Goal: Information Seeking & Learning: Compare options

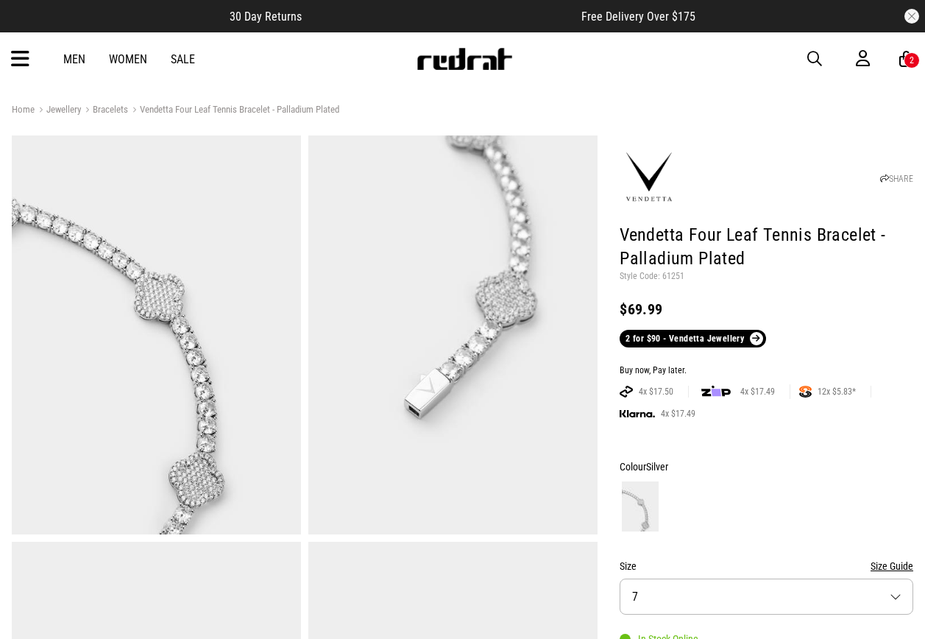
click at [17, 58] on icon at bounding box center [20, 59] width 18 height 24
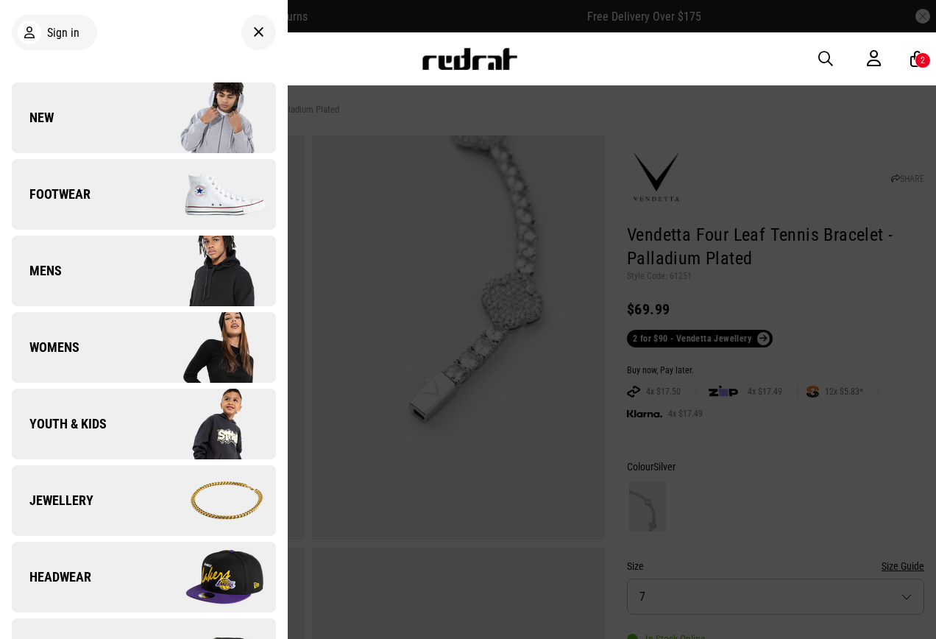
drag, startPoint x: 108, startPoint y: 507, endPoint x: 142, endPoint y: 468, distance: 51.6
click at [108, 507] on link "Jewellery" at bounding box center [144, 500] width 264 height 71
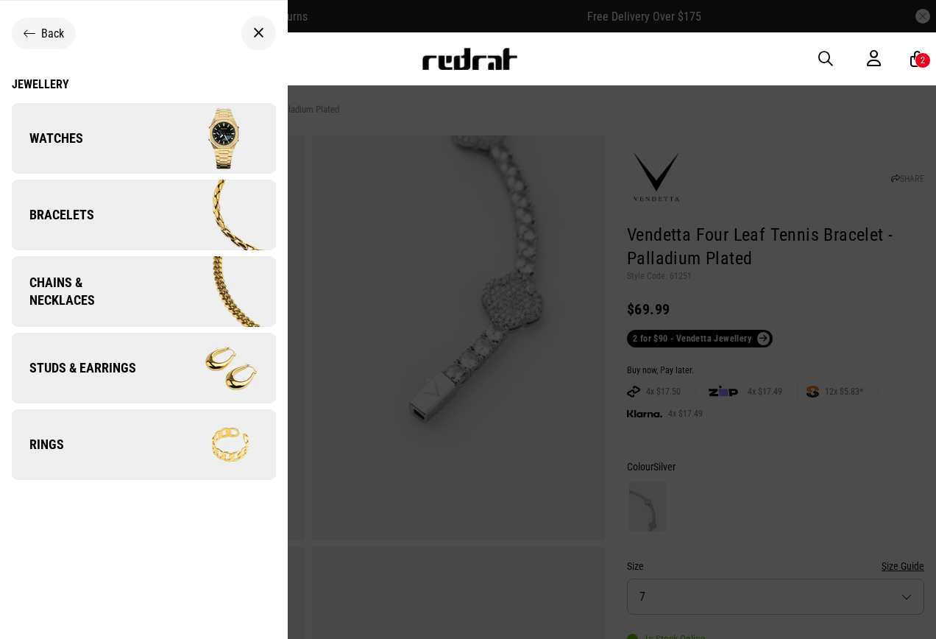
click at [155, 453] on img at bounding box center [209, 445] width 132 height 74
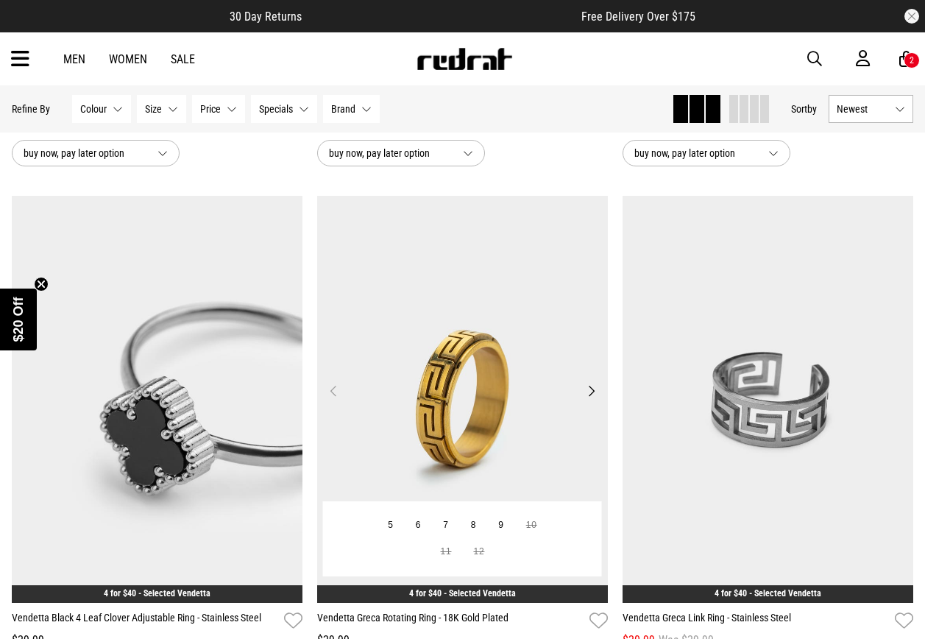
scroll to position [3973, 0]
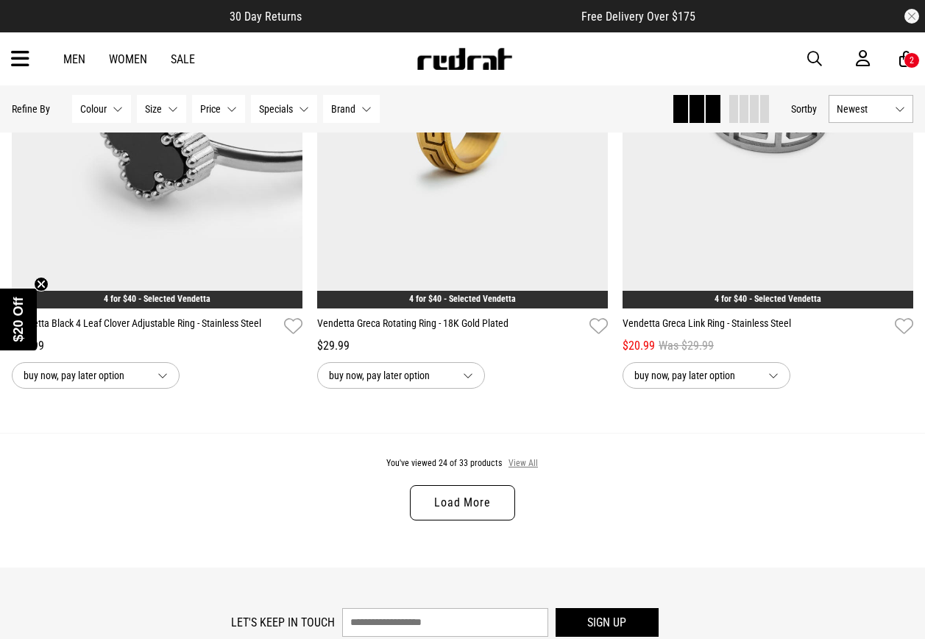
click at [521, 470] on button "View All" at bounding box center [523, 463] width 31 height 13
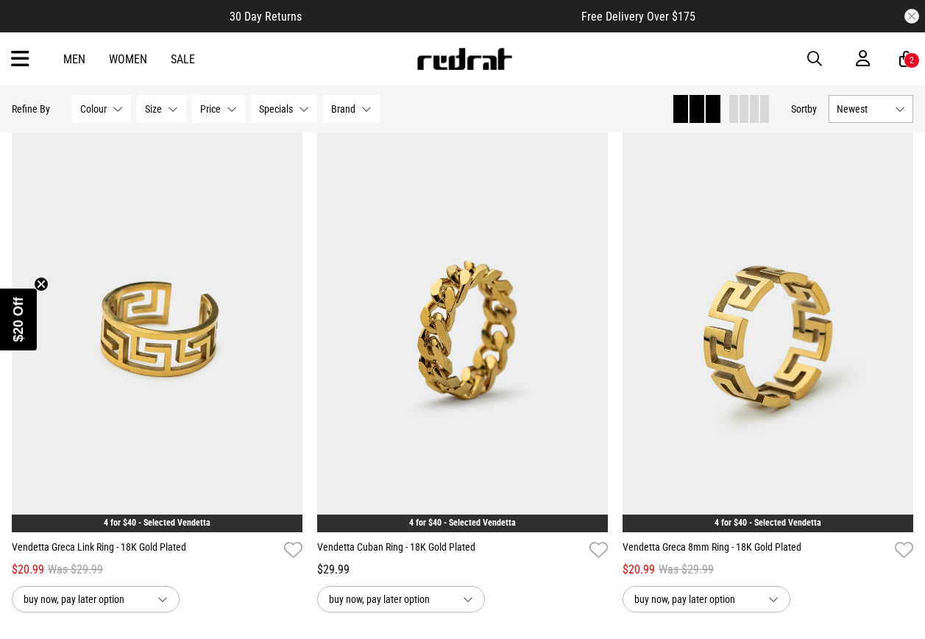
scroll to position [4268, 0]
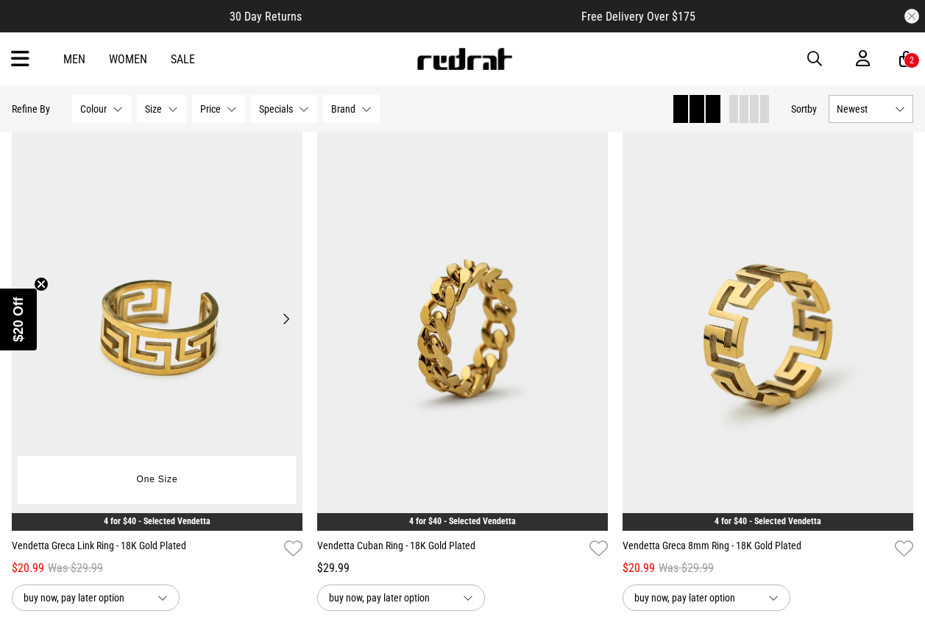
click at [204, 343] on img at bounding box center [157, 327] width 291 height 407
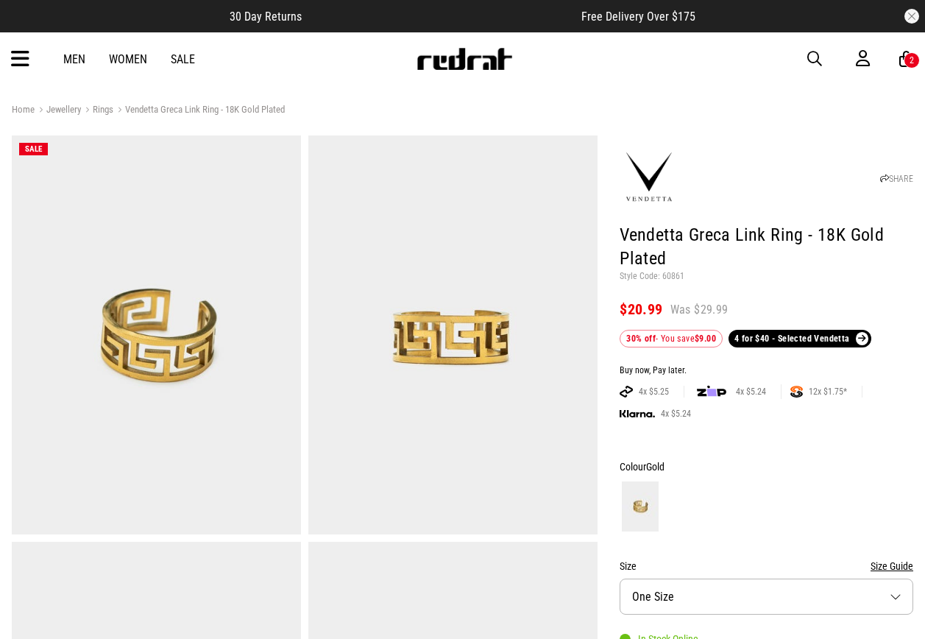
click at [24, 62] on icon at bounding box center [20, 59] width 18 height 24
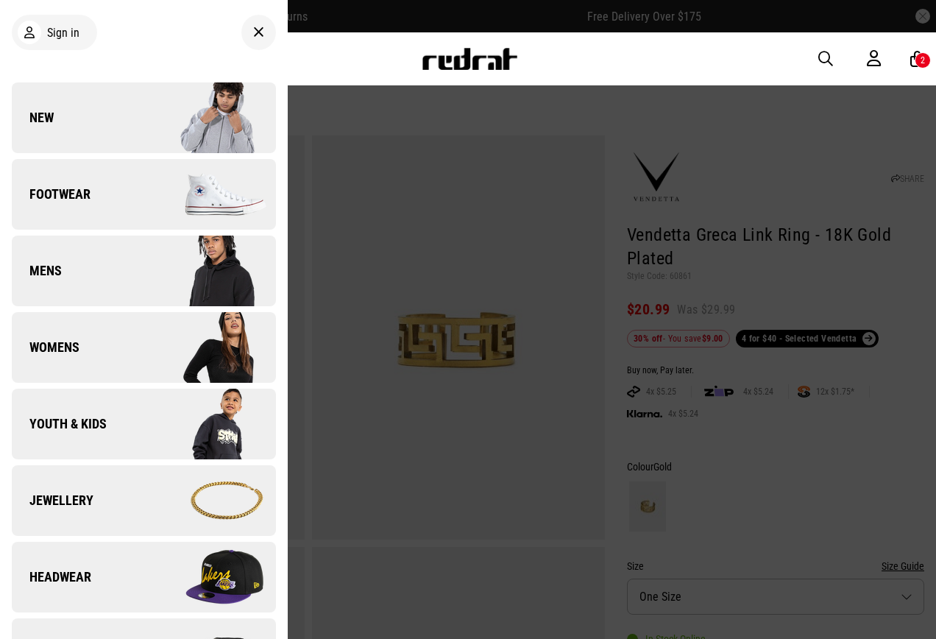
drag, startPoint x: 134, startPoint y: 472, endPoint x: 167, endPoint y: 466, distance: 33.8
click at [134, 472] on link "Jewellery" at bounding box center [144, 500] width 264 height 71
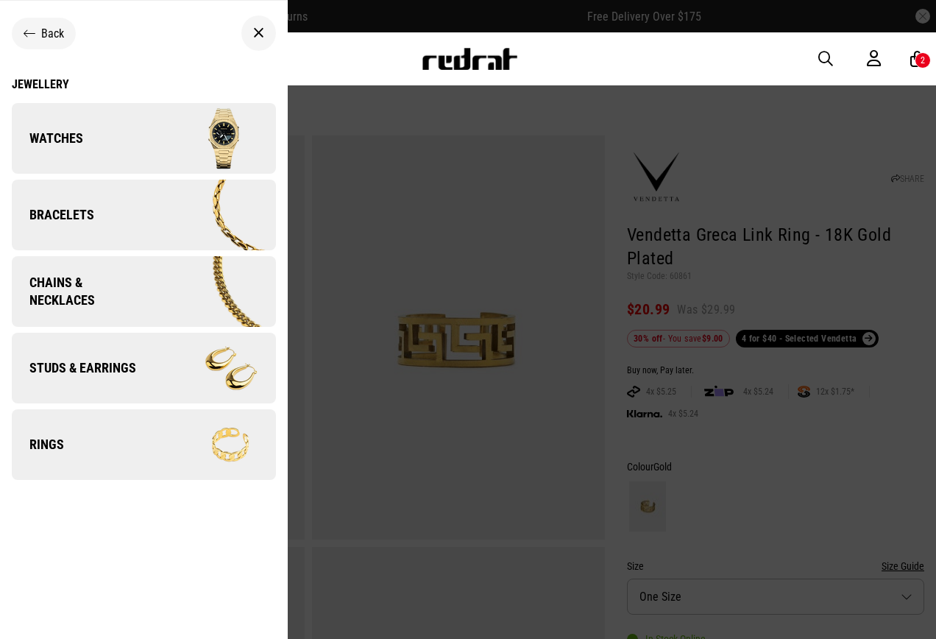
click at [160, 288] on img at bounding box center [211, 291] width 128 height 71
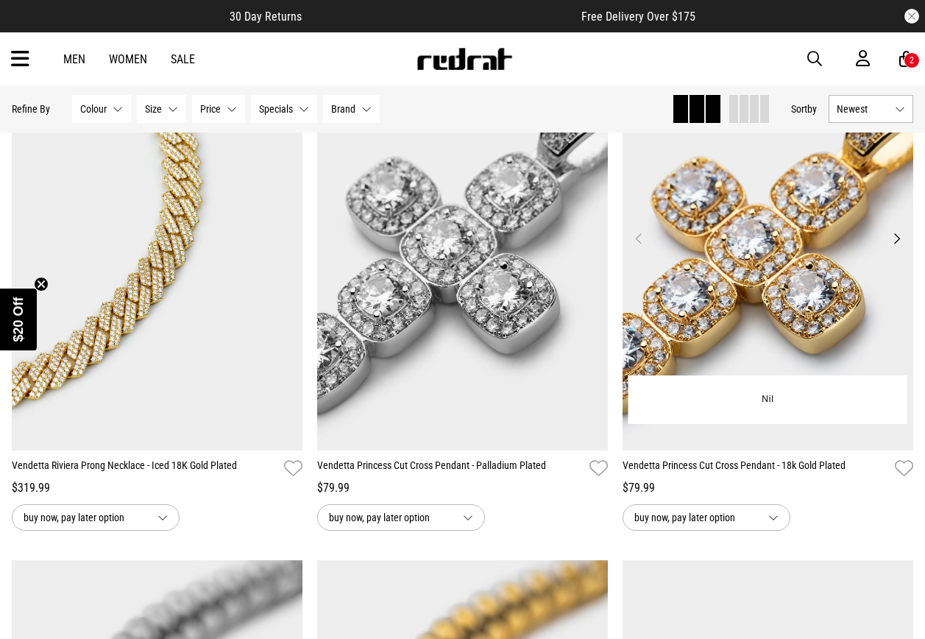
click at [703, 334] on img at bounding box center [768, 246] width 291 height 407
